Goal: Navigation & Orientation: Find specific page/section

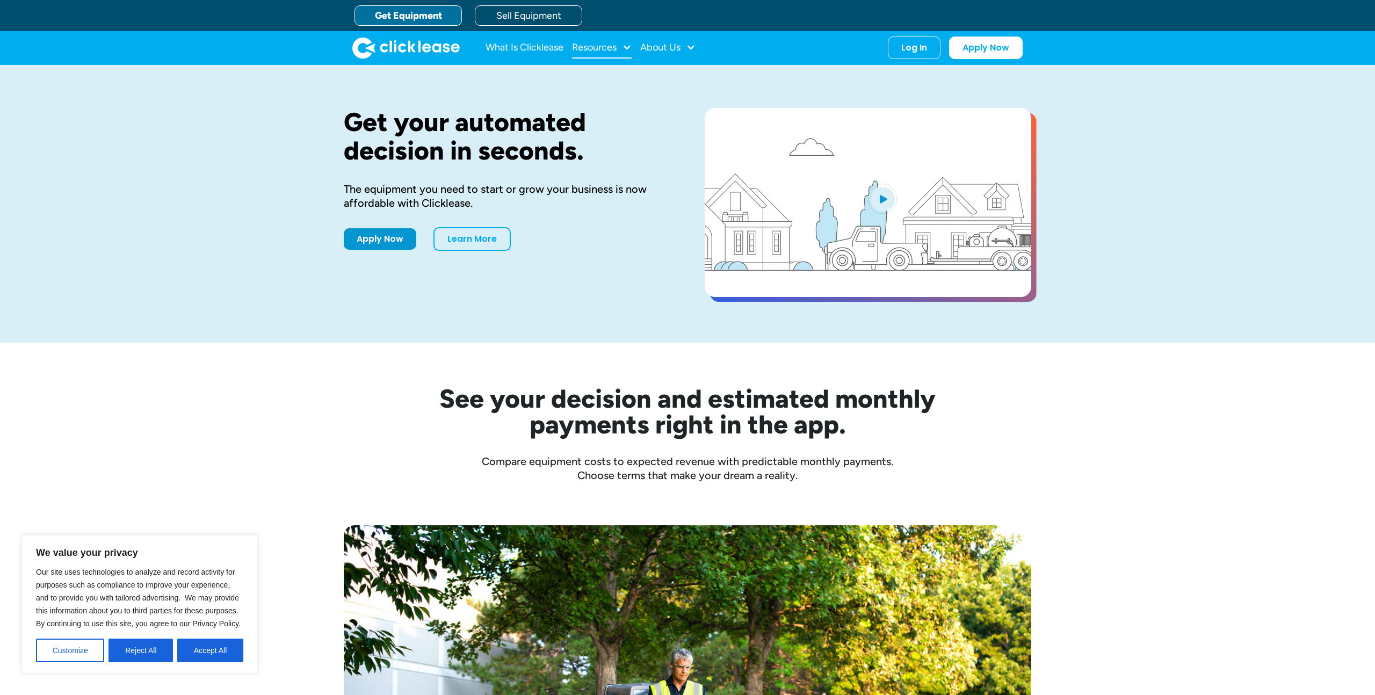
click at [619, 45] on div "Resources" at bounding box center [602, 47] width 60 height 21
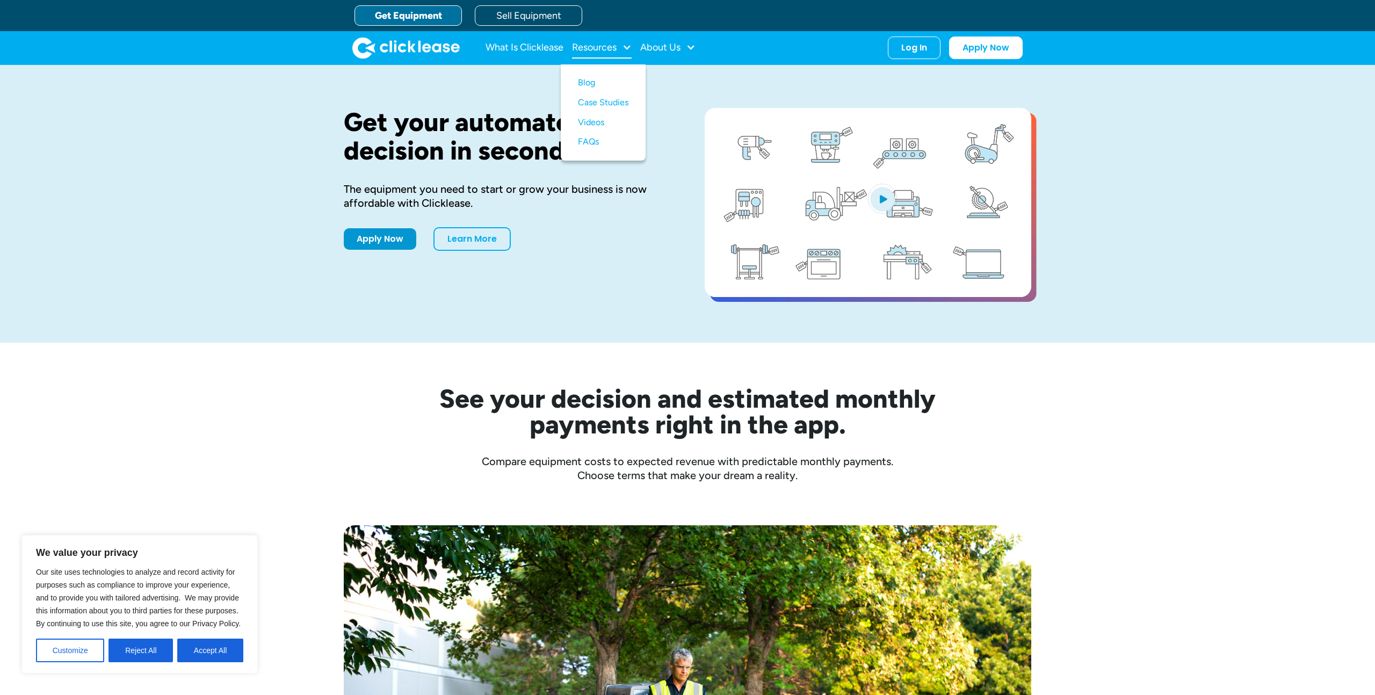
click at [619, 46] on div "Resources" at bounding box center [602, 47] width 60 height 21
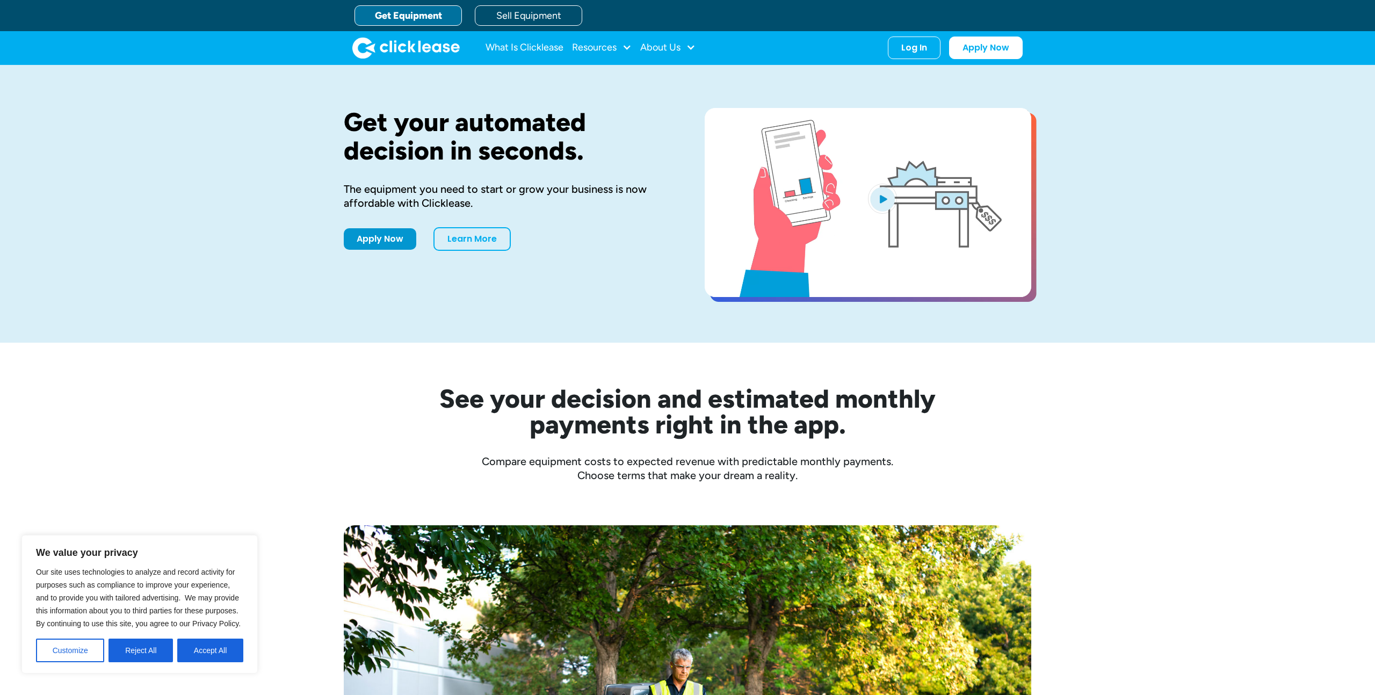
click at [409, 17] on link "Get Equipment" at bounding box center [407, 15] width 107 height 20
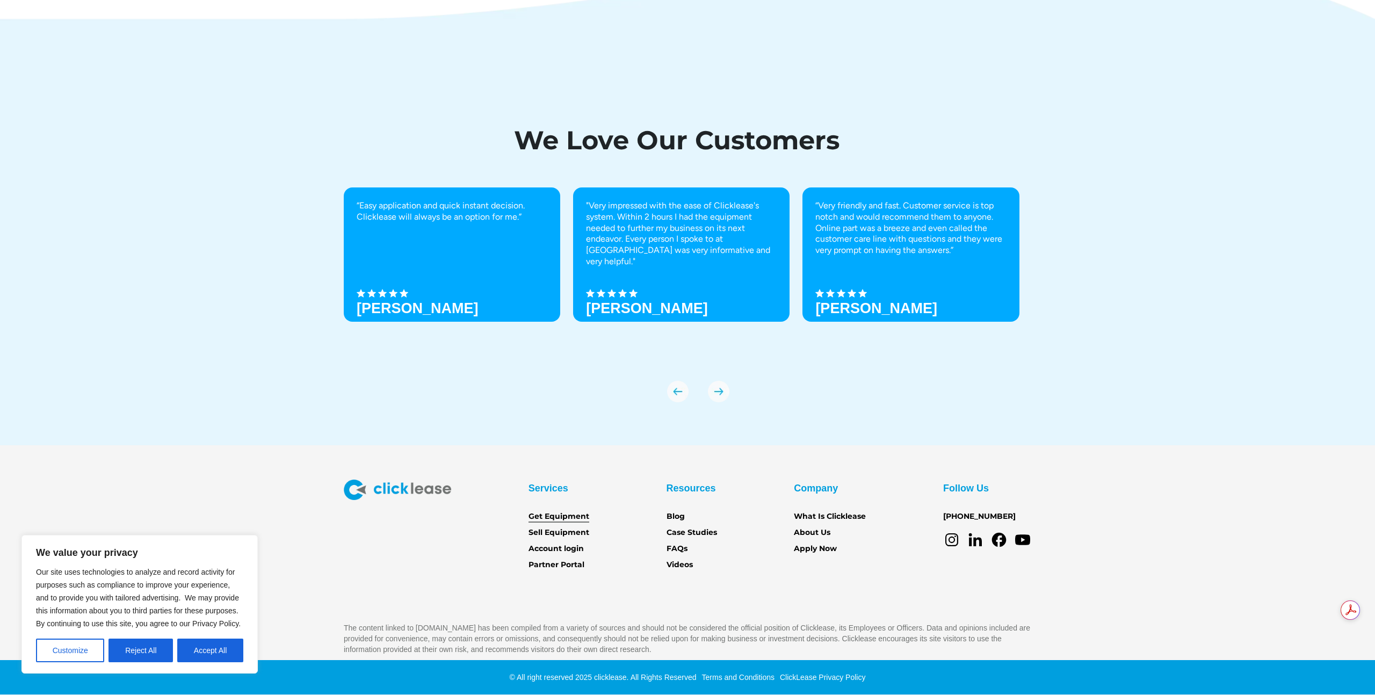
click at [567, 517] on link "Get Equipment" at bounding box center [558, 517] width 61 height 12
